Goal: Task Accomplishment & Management: Use online tool/utility

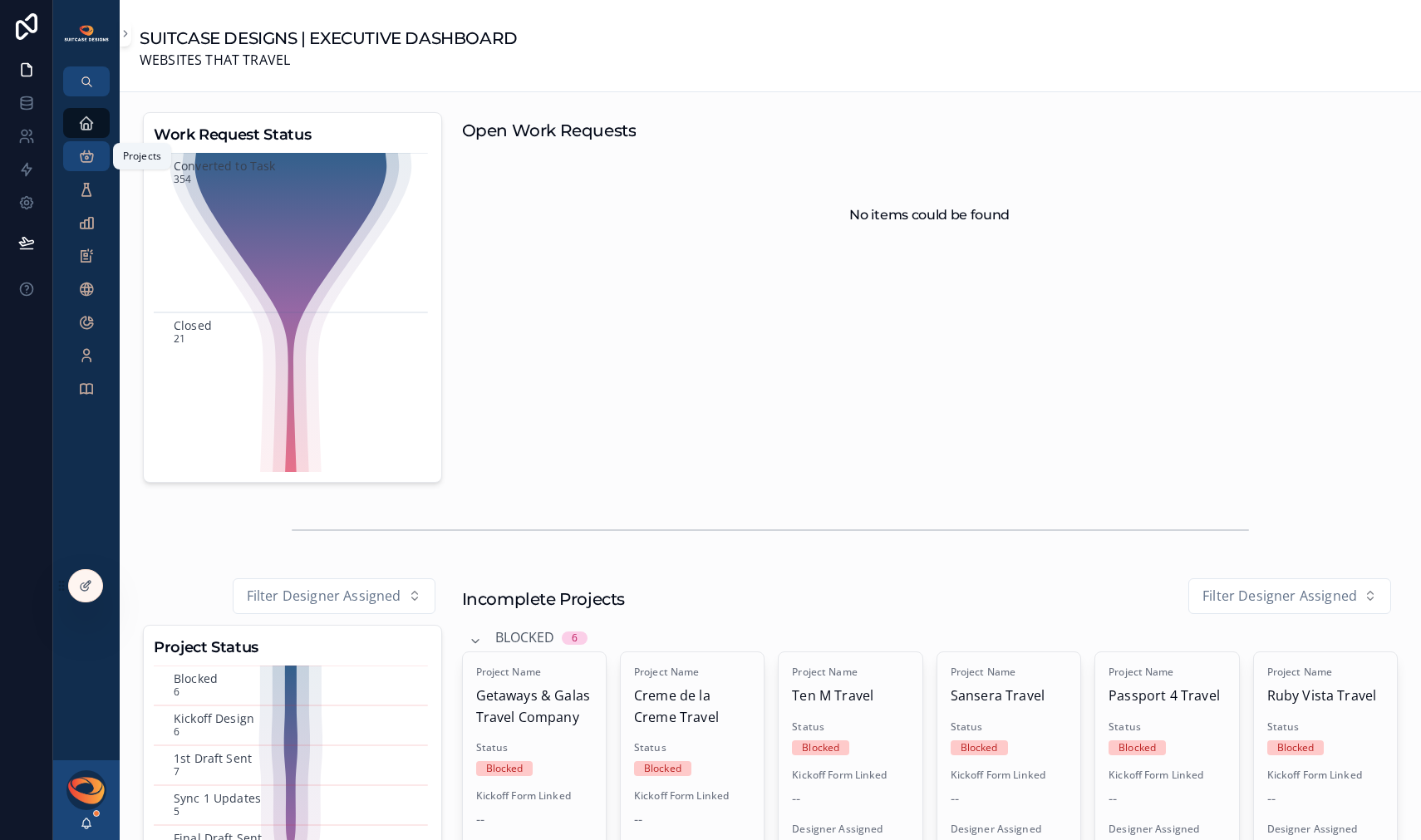
click at [90, 157] on icon "scrollable content" at bounding box center [86, 156] width 17 height 17
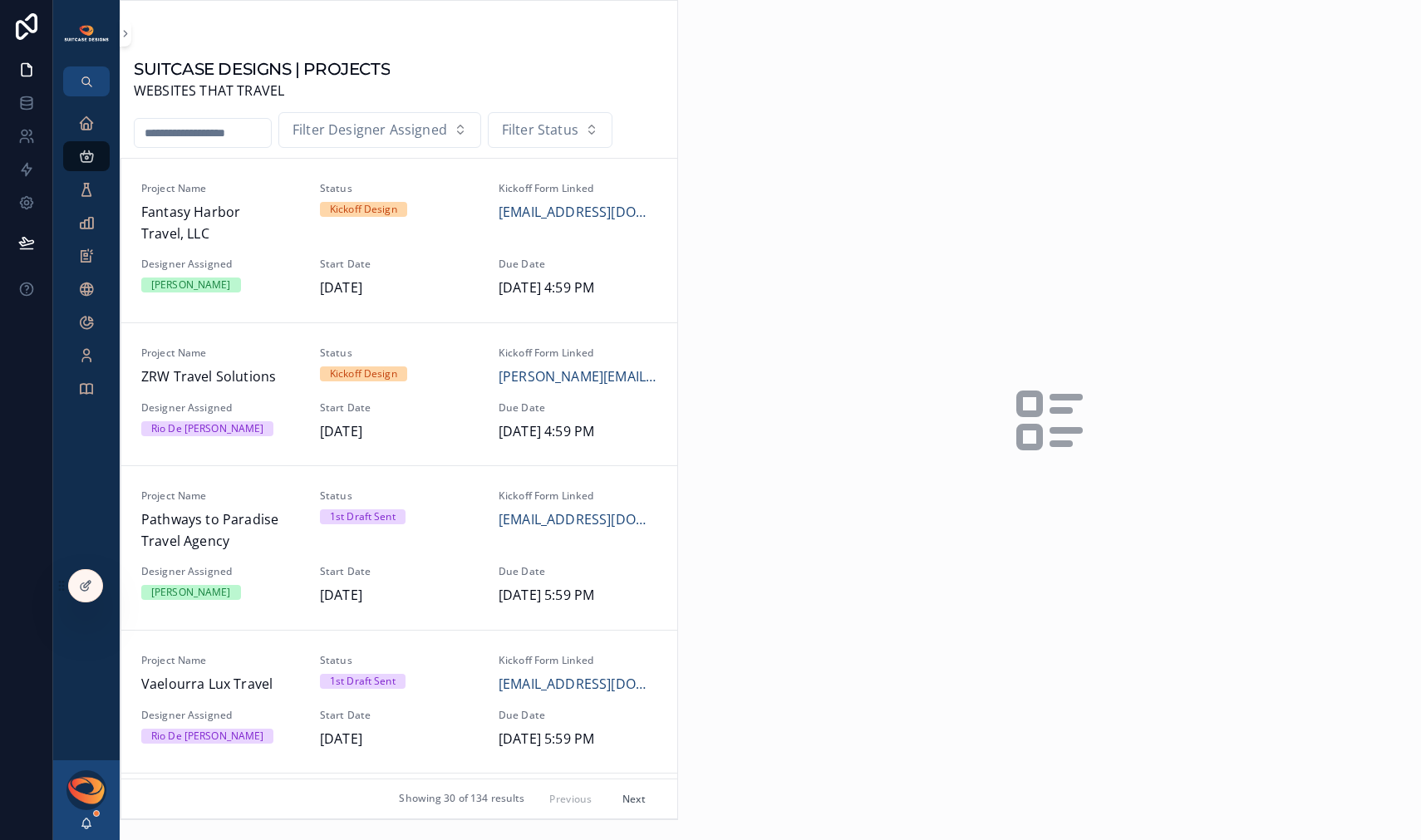
click at [222, 136] on input "scrollable content" at bounding box center [203, 133] width 136 height 24
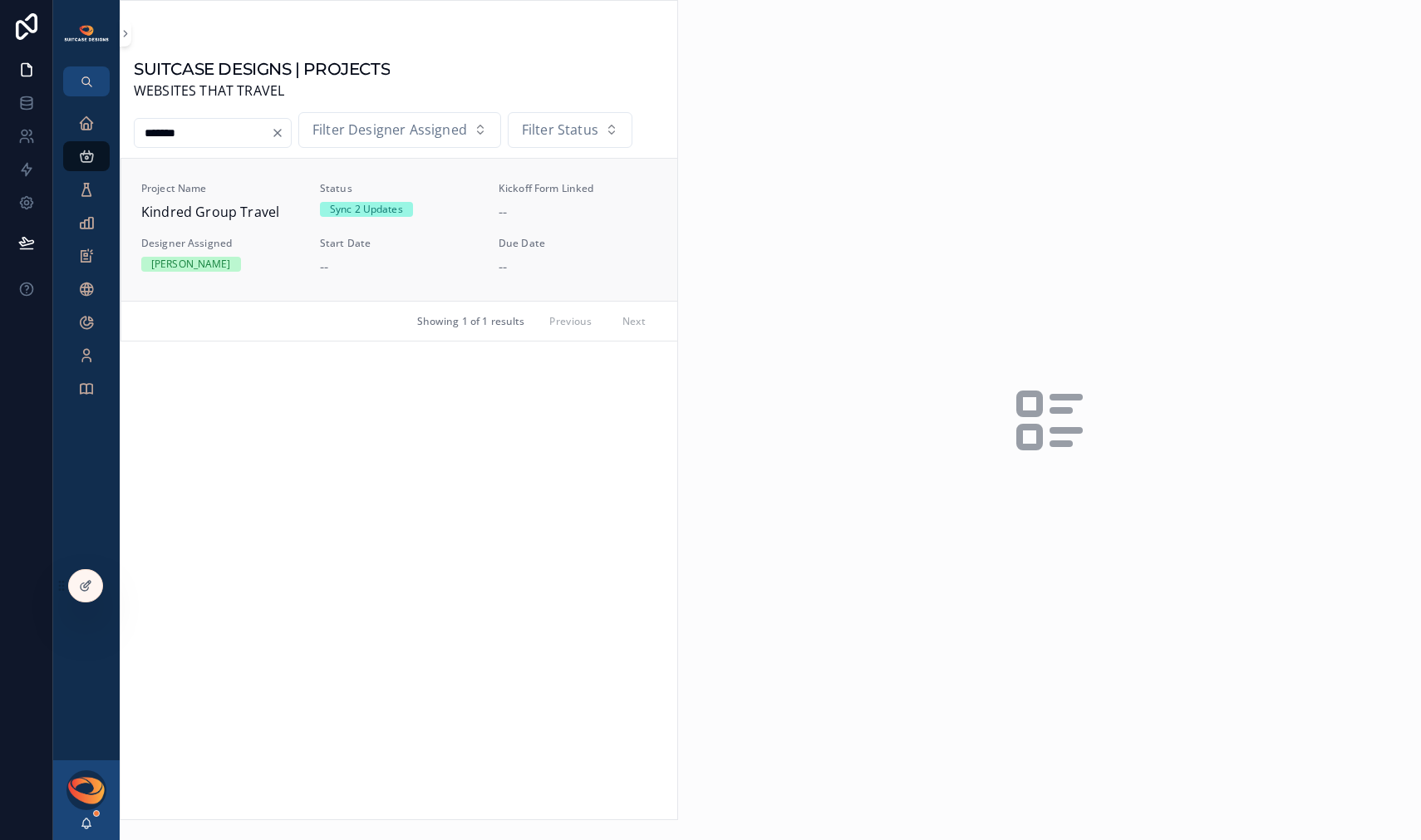
type input "*******"
click at [226, 202] on span "Kindred Group Travel" at bounding box center [221, 212] width 159 height 22
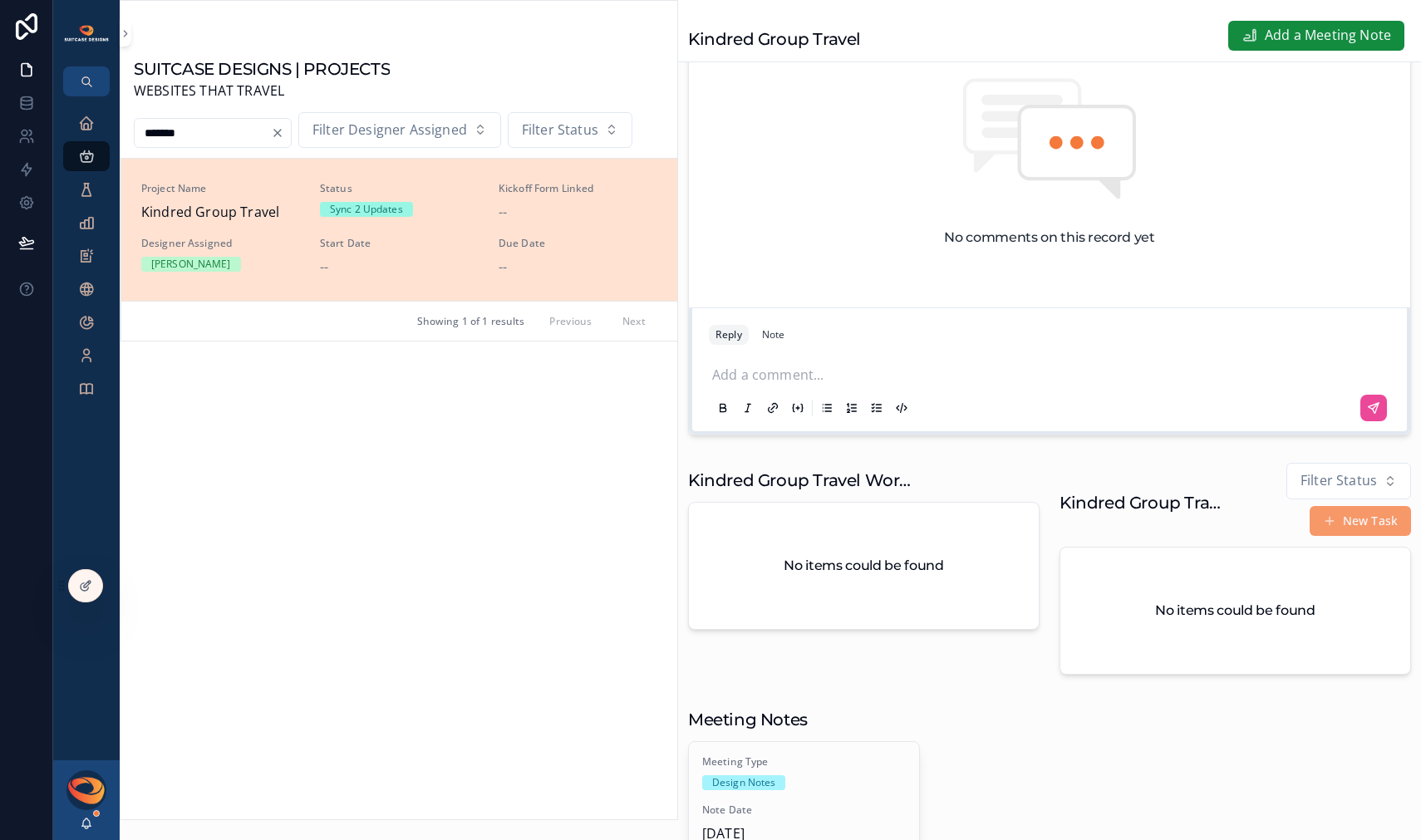
scroll to position [102, 0]
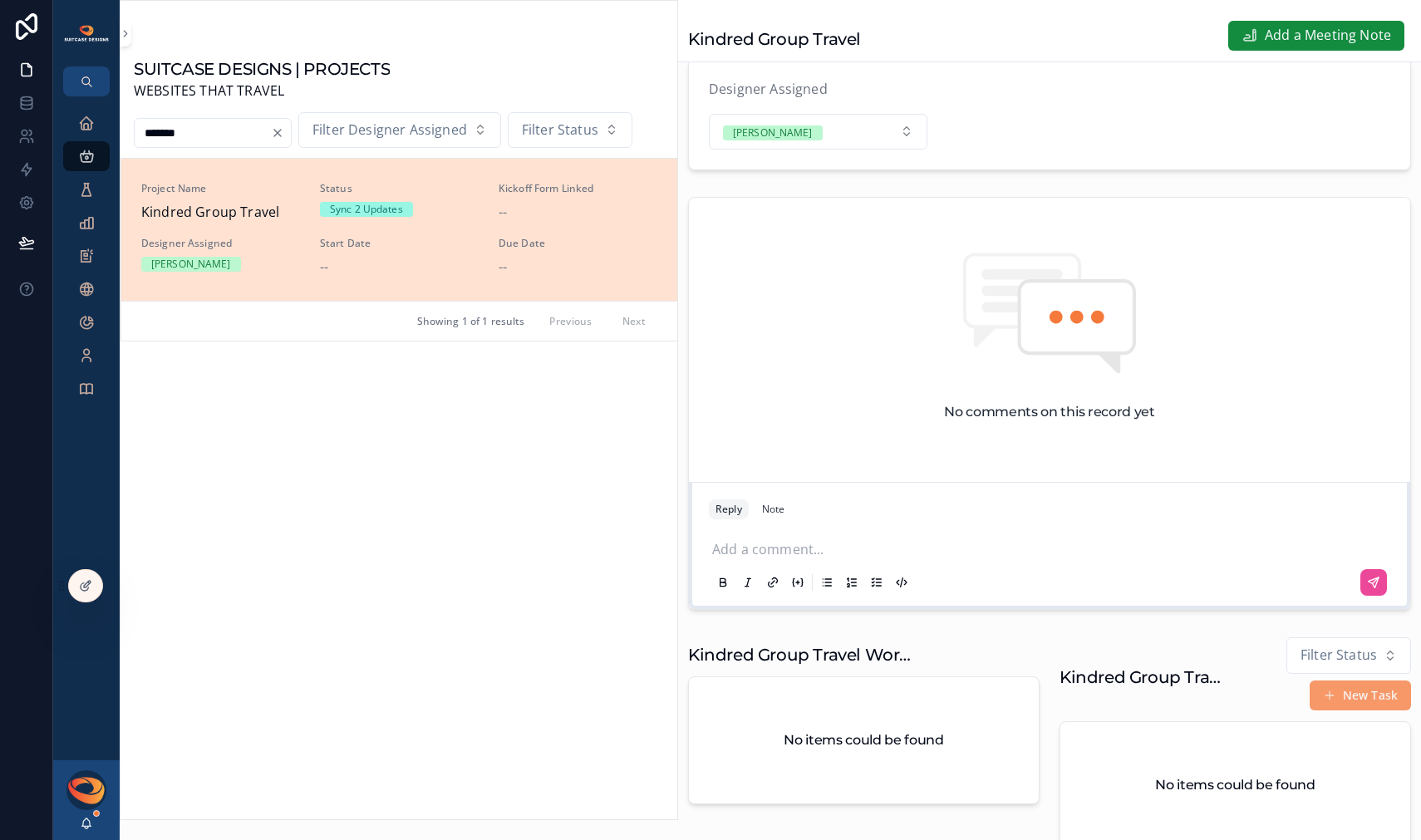
click at [795, 556] on p "scrollable content" at bounding box center [1053, 547] width 681 height 17
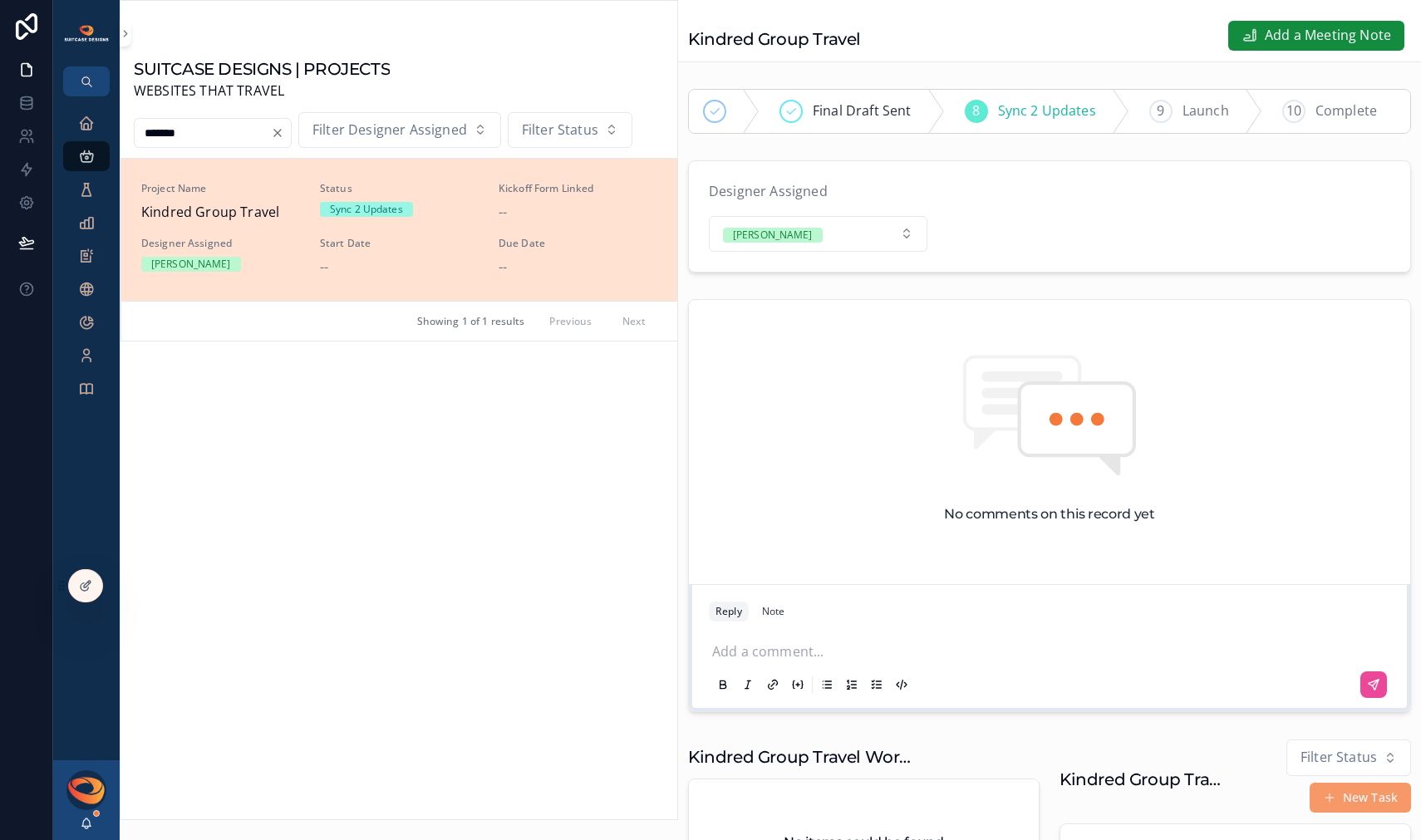
scroll to position [0, 394]
click at [176, 135] on input "*******" at bounding box center [203, 133] width 136 height 24
click at [96, 125] on div "Executive Dashboard" at bounding box center [87, 122] width 26 height 26
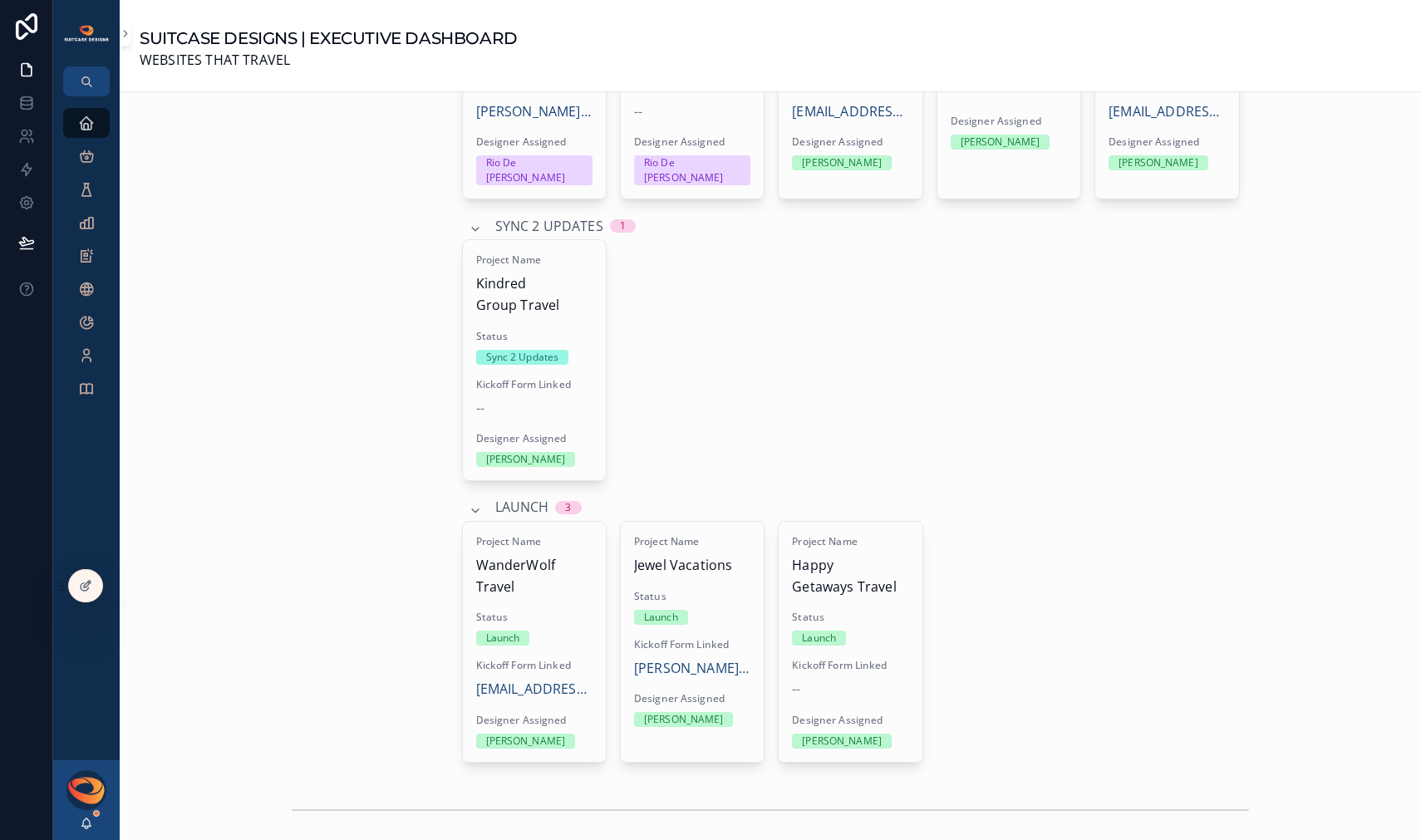
scroll to position [2247, 0]
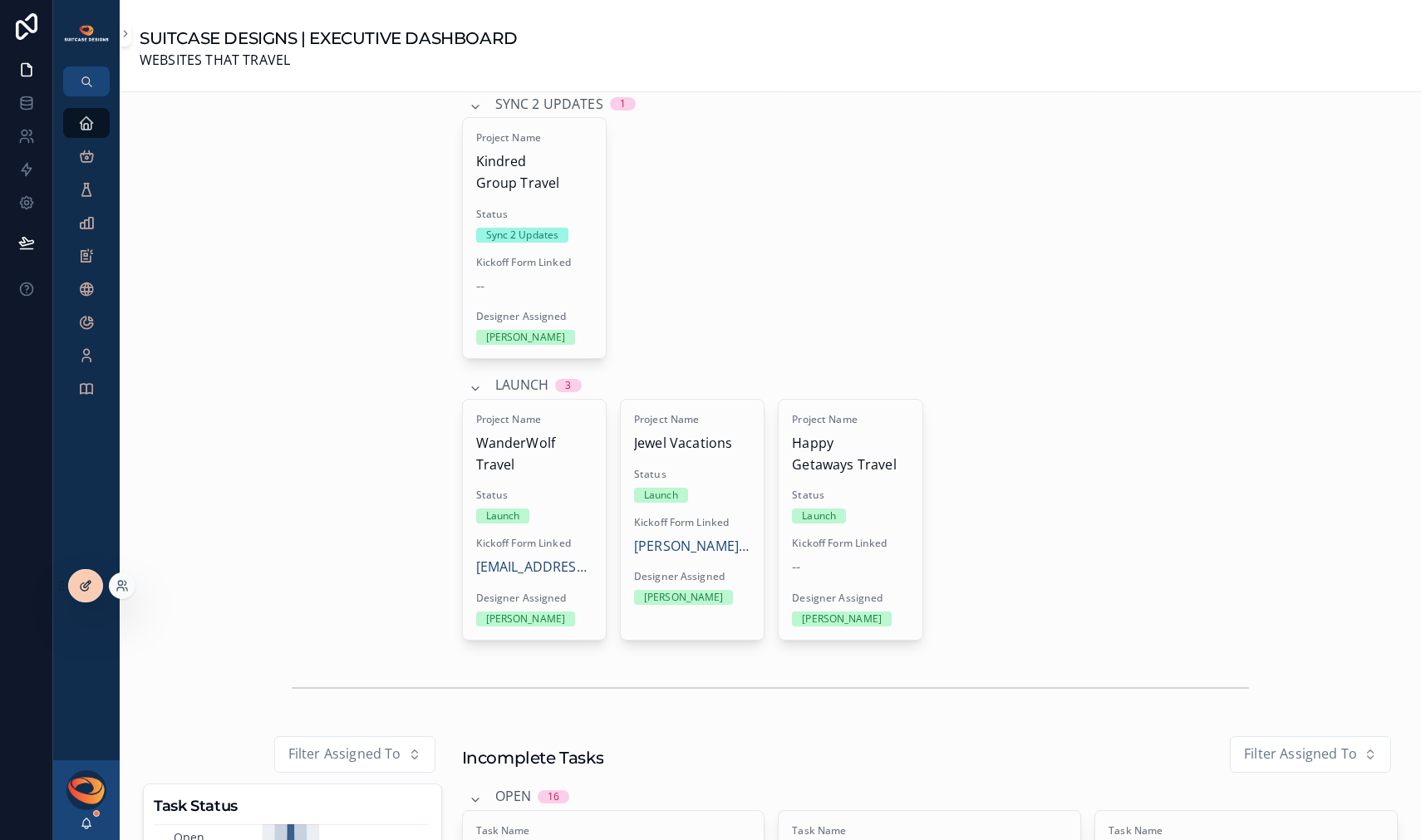
click at [73, 585] on div at bounding box center [86, 586] width 33 height 31
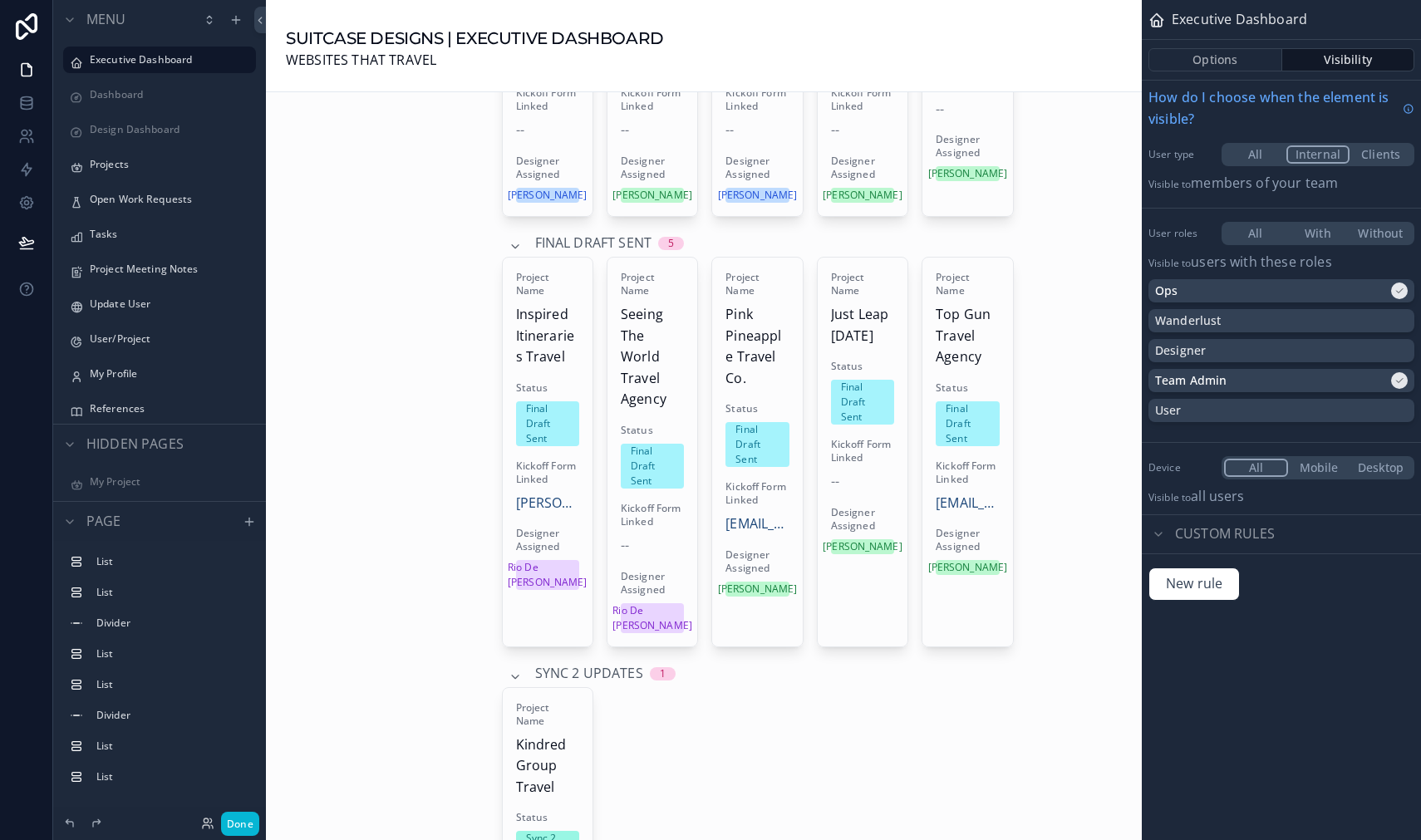
scroll to position [1933, 0]
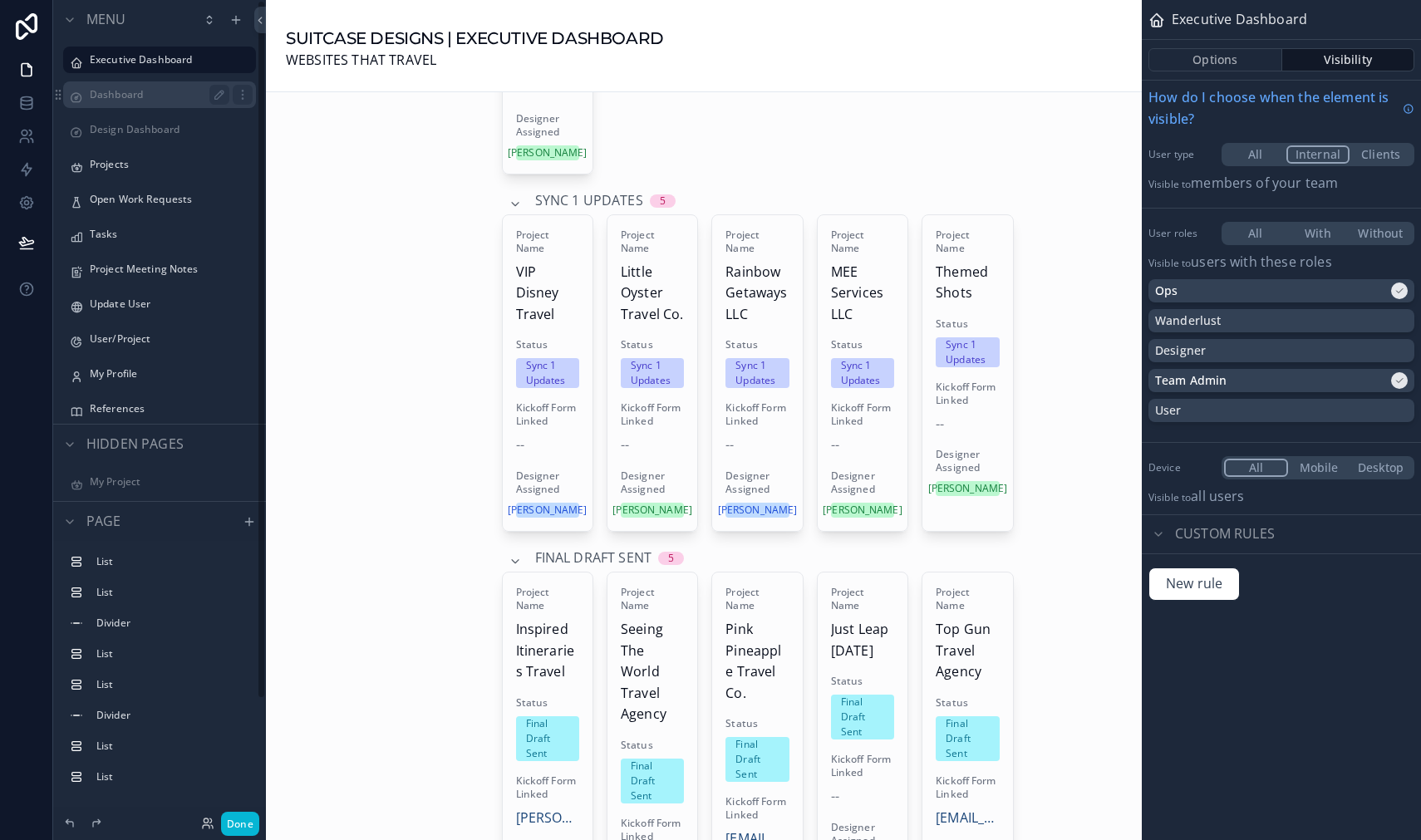
click at [104, 97] on label "Dashboard" at bounding box center [157, 94] width 133 height 13
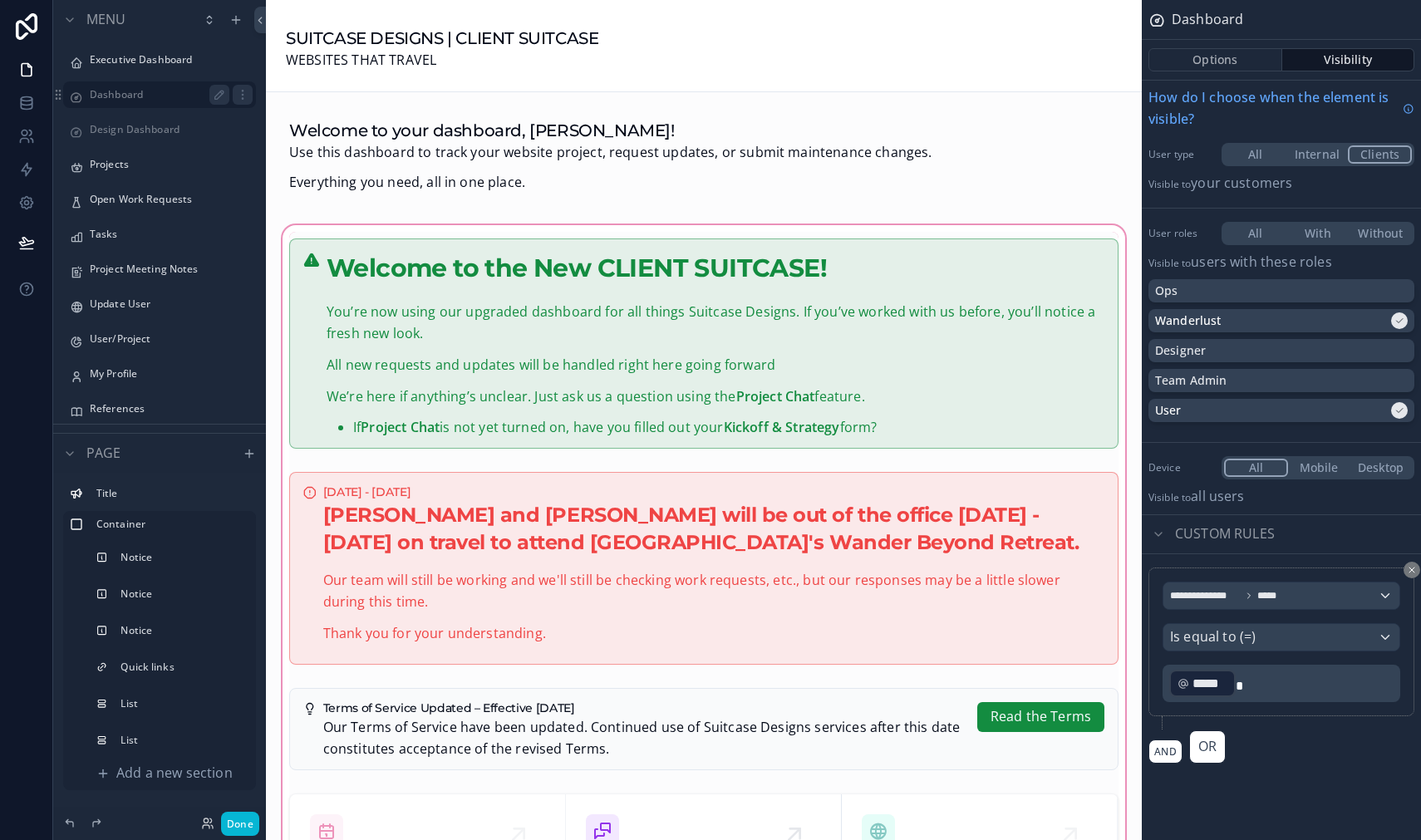
scroll to position [21, 0]
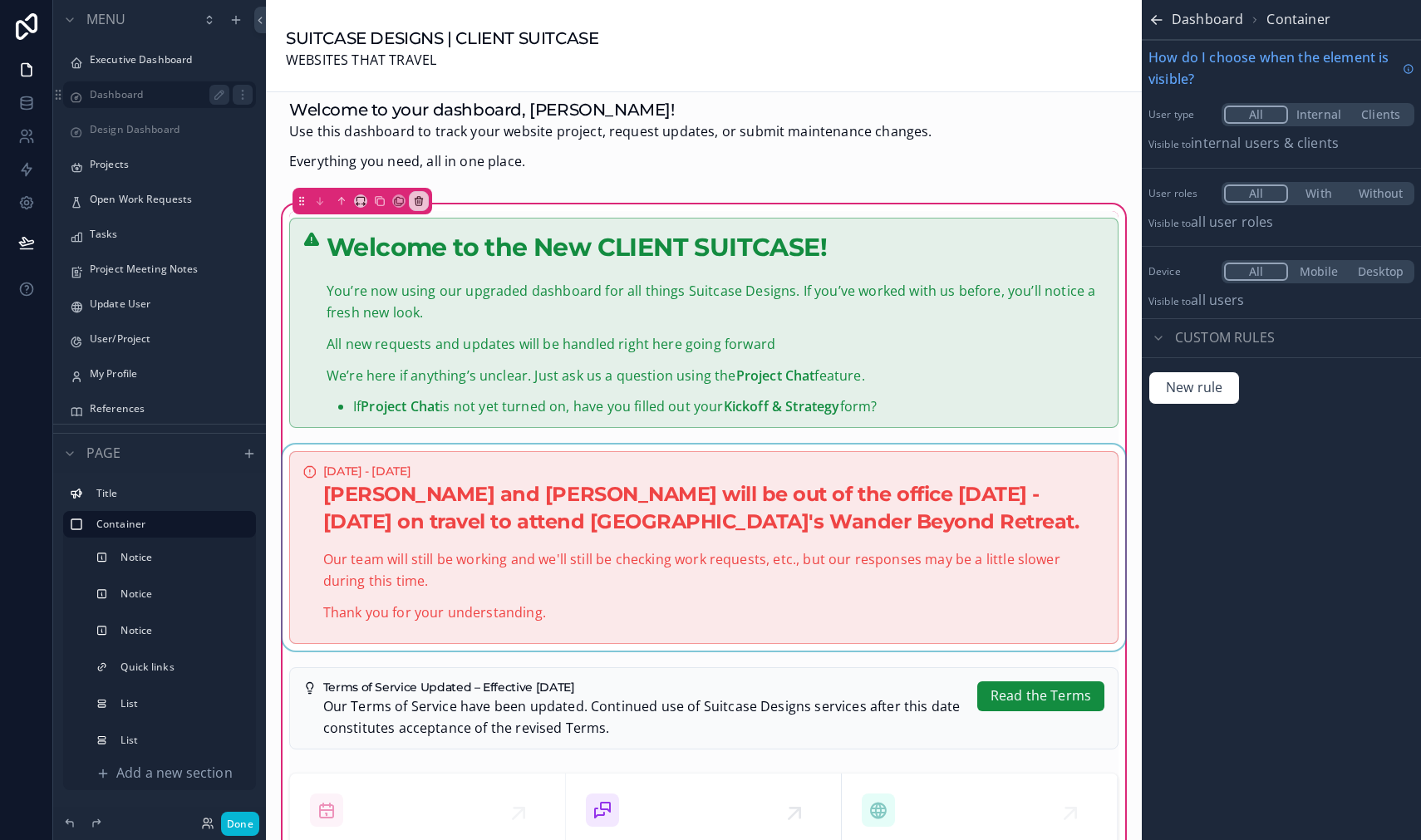
click at [825, 503] on div "scrollable content" at bounding box center [703, 548] width 849 height 206
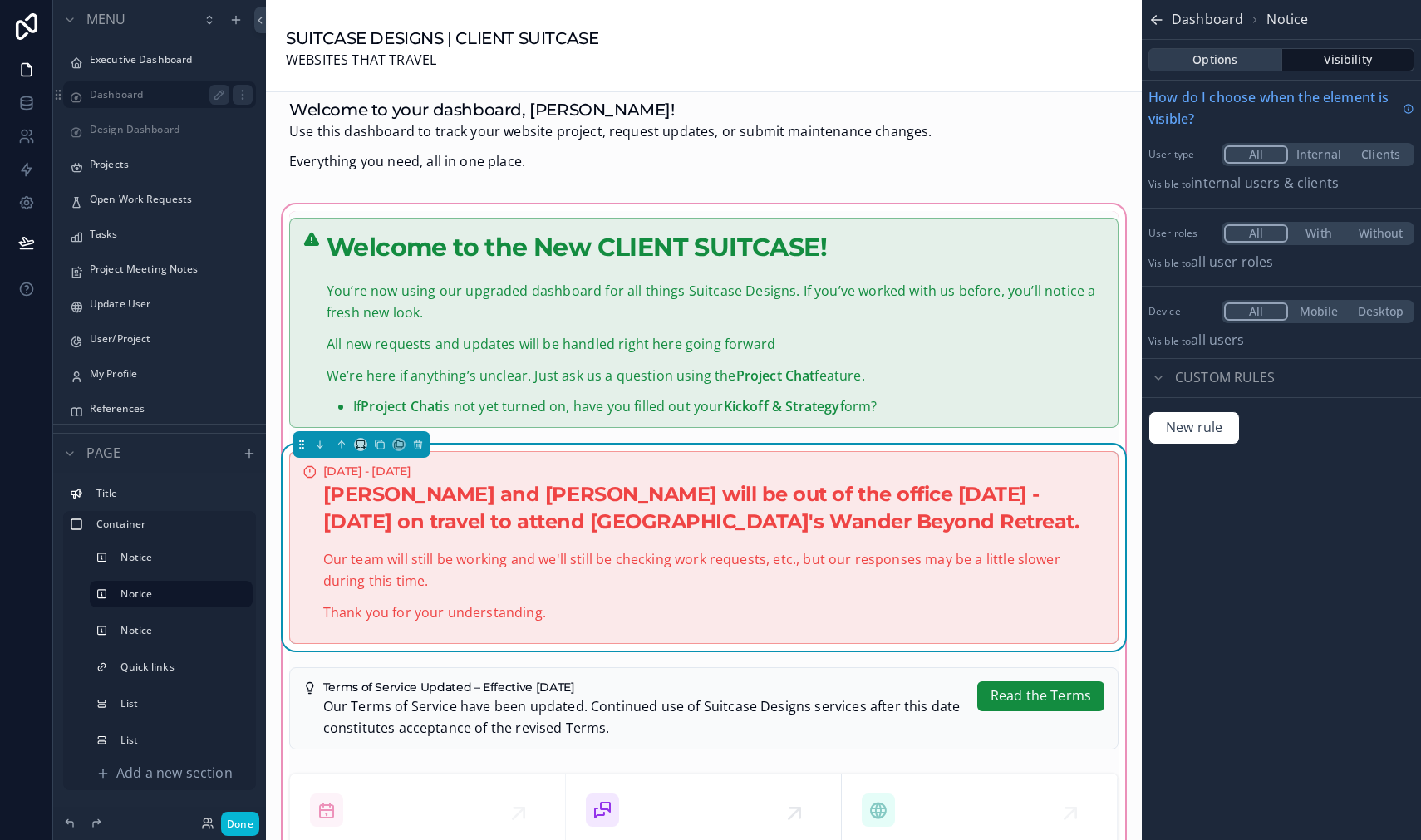
click at [1221, 62] on button "Options" at bounding box center [1216, 59] width 134 height 24
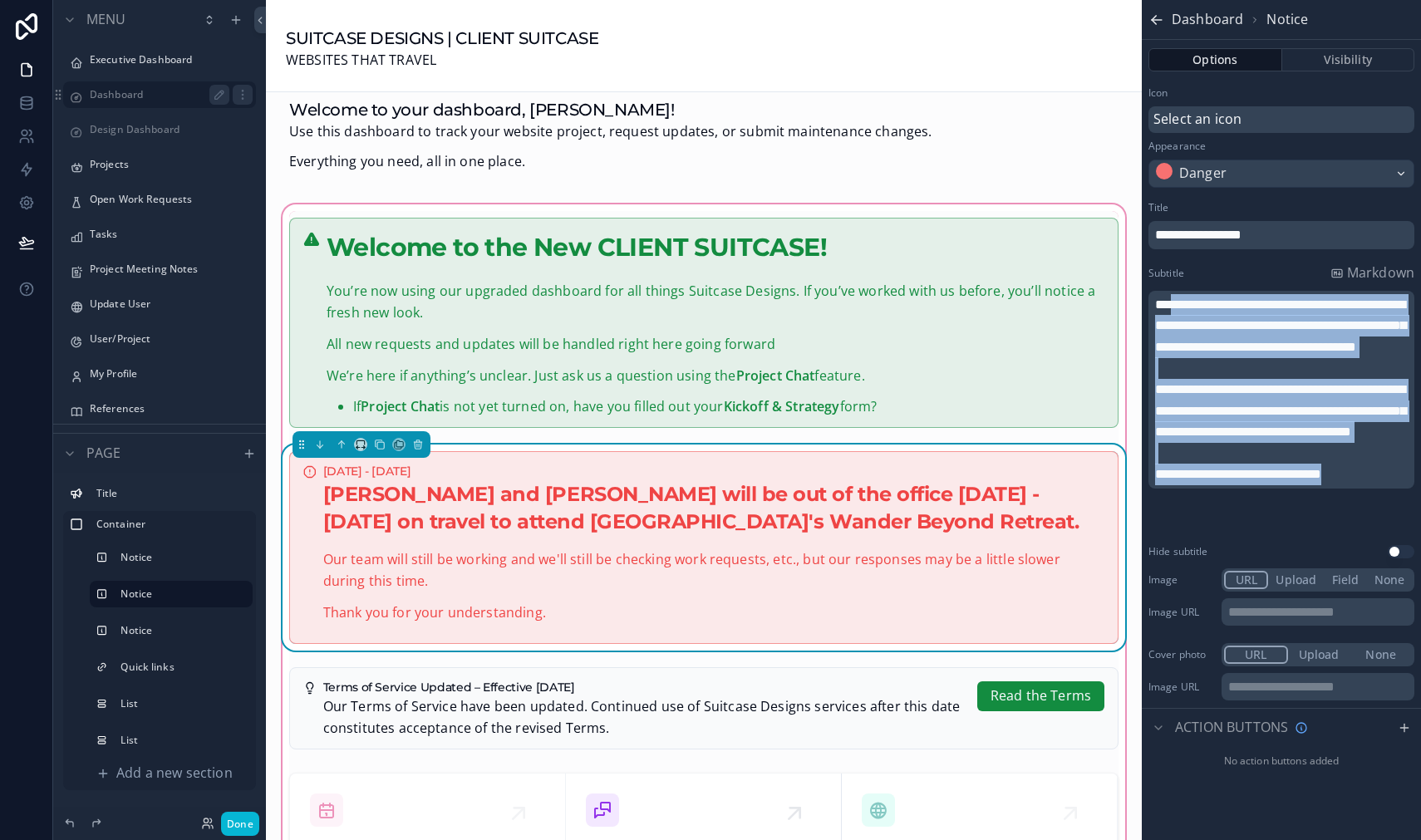
drag, startPoint x: 1176, startPoint y: 310, endPoint x: 1396, endPoint y: 517, distance: 302.1
click at [1397, 485] on div "**********" at bounding box center [1283, 389] width 256 height 191
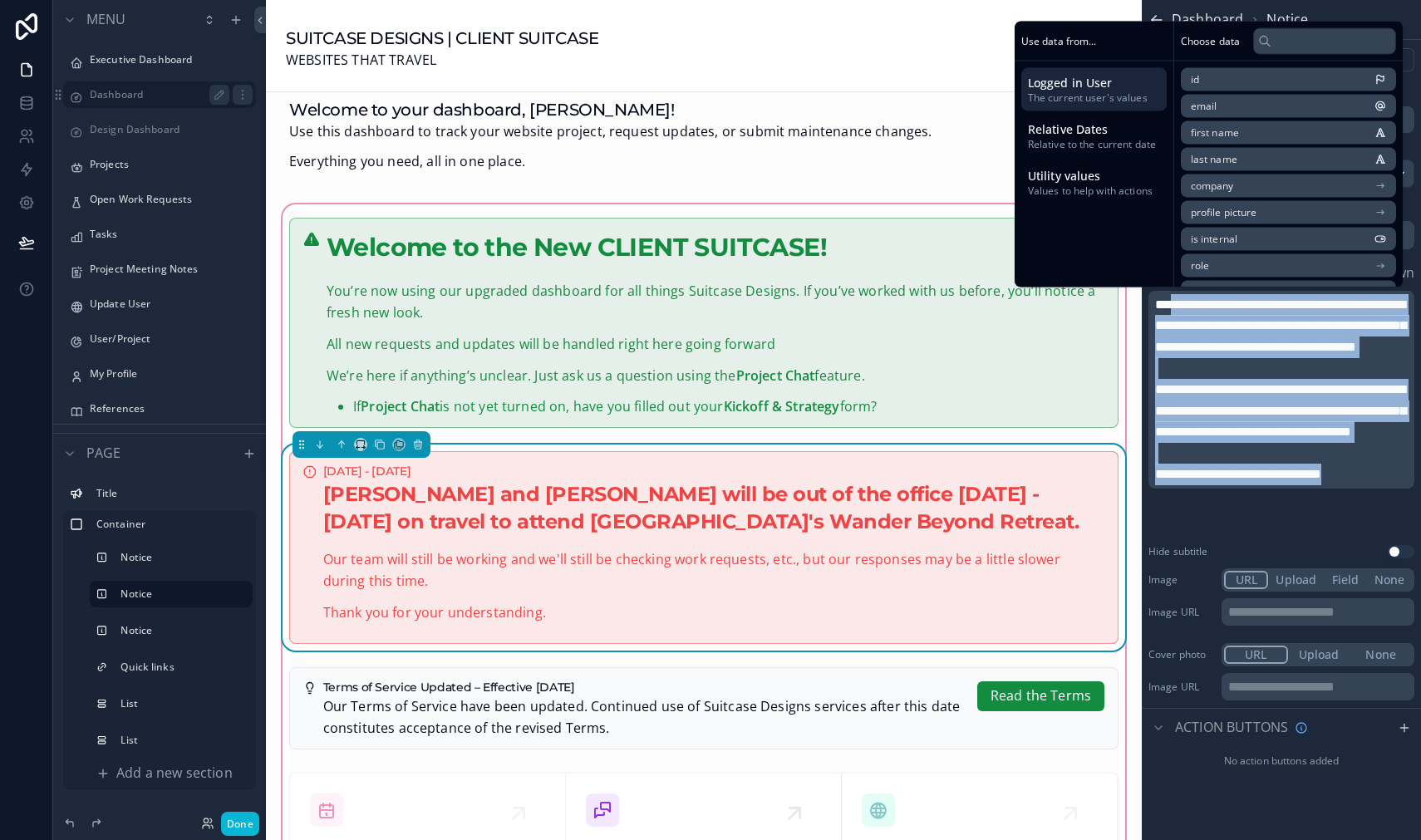
copy div "**********"
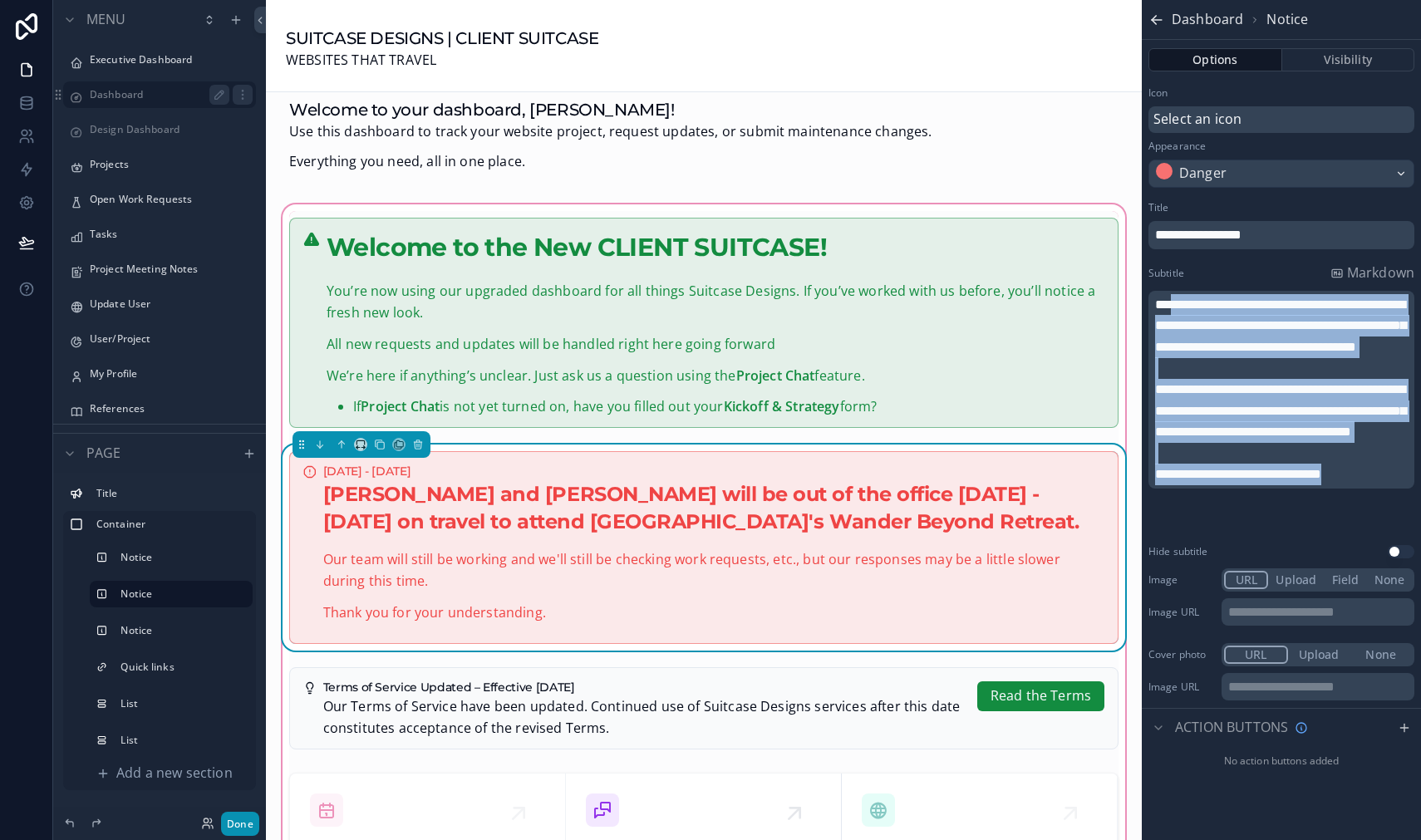
click at [242, 822] on button "Done" at bounding box center [240, 824] width 38 height 24
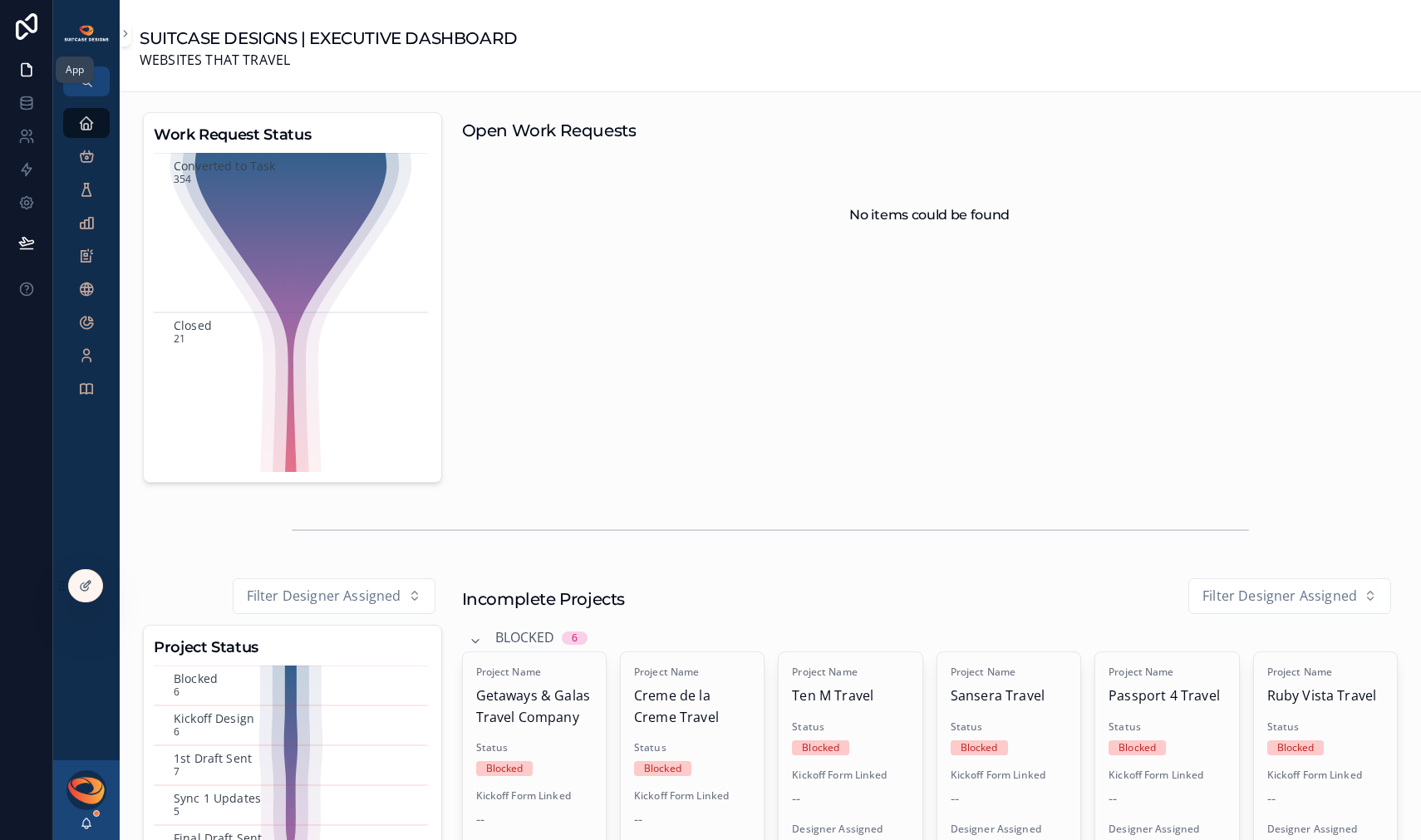
click at [26, 72] on icon at bounding box center [26, 69] width 17 height 17
